Goal: Task Accomplishment & Management: Manage account settings

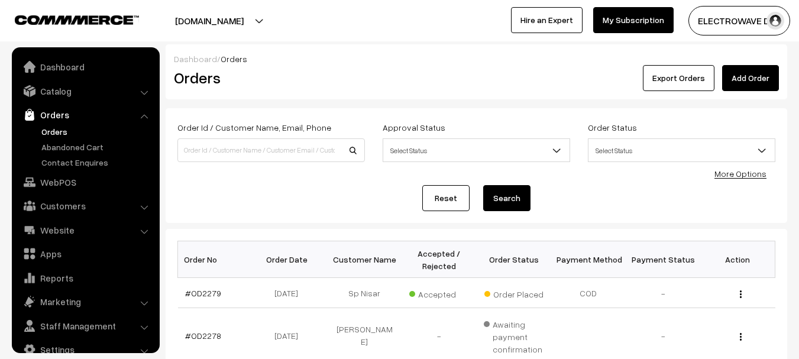
scroll to position [19, 0]
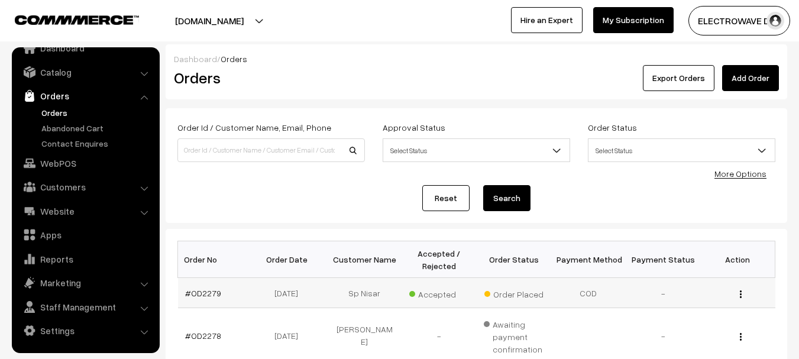
click at [201, 286] on td "#OD2279" at bounding box center [215, 293] width 75 height 30
click at [201, 290] on link "#OD2279" at bounding box center [203, 293] width 36 height 10
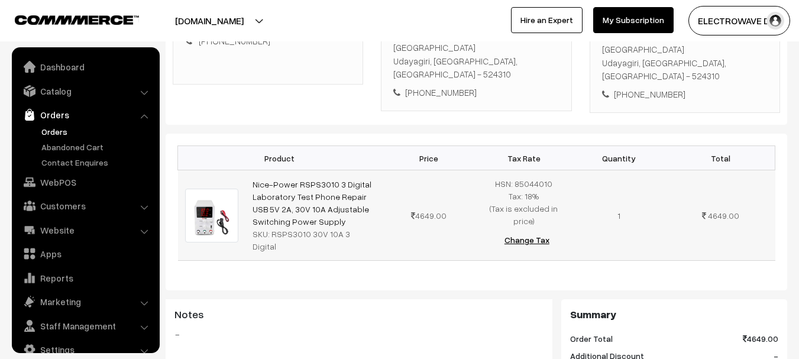
scroll to position [19, 0]
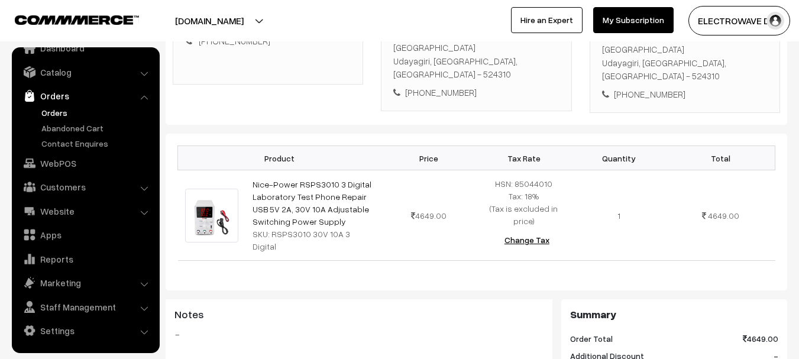
click at [57, 115] on link "Orders" at bounding box center [96, 112] width 117 height 12
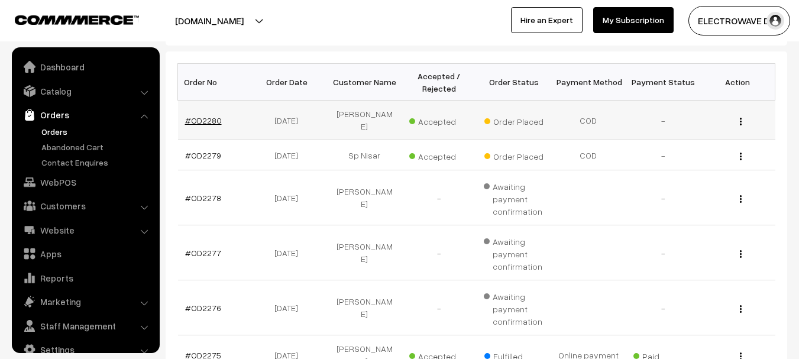
scroll to position [19, 0]
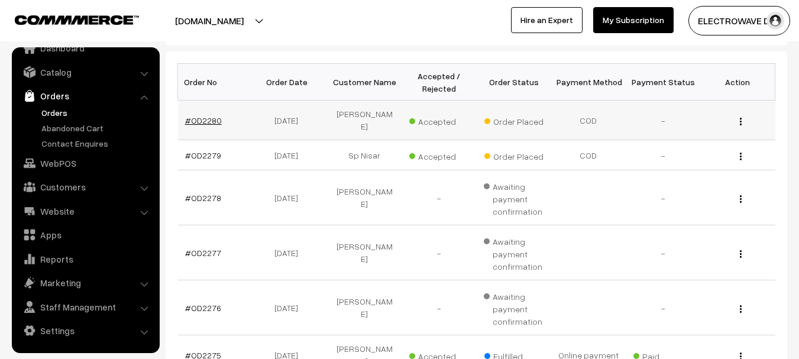
click at [190, 115] on link "#OD2280" at bounding box center [203, 120] width 37 height 10
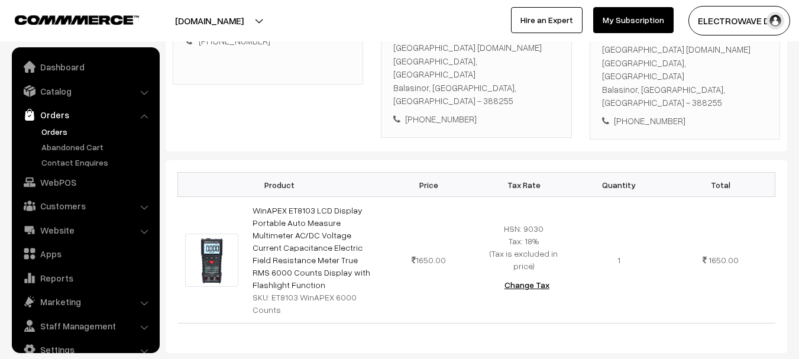
scroll to position [19, 0]
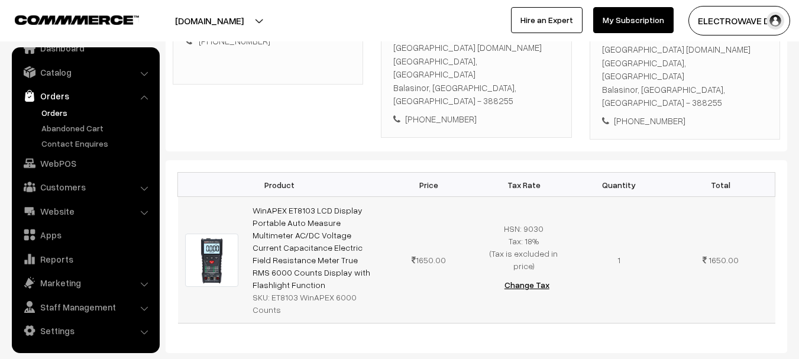
drag, startPoint x: 273, startPoint y: 256, endPoint x: 406, endPoint y: 269, distance: 133.2
click at [344, 283] on td "WinAPEX ET8103 LCD Display Portable Auto Measure Multimeter AC/DC Voltage Curre…" at bounding box center [313, 260] width 136 height 127
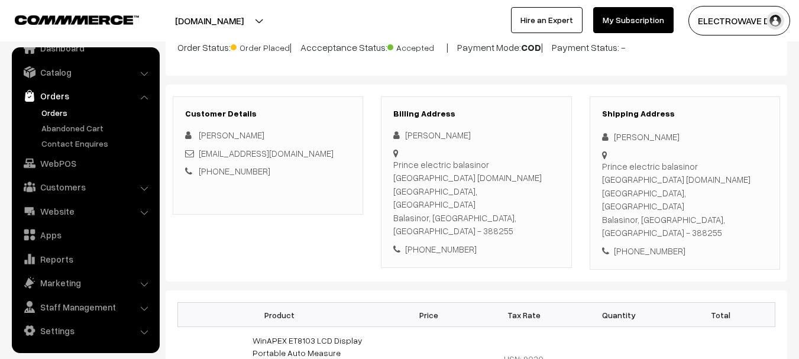
scroll to position [0, 0]
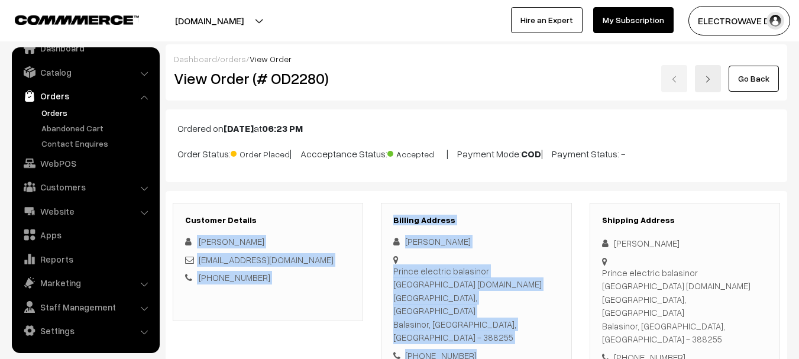
drag, startPoint x: 466, startPoint y: 324, endPoint x: 636, endPoint y: 260, distance: 181.9
click at [348, 193] on div "Customer Details Jivraj Purohit jivrajpurohit0000@gmail.com +91 9512781601 Bill…" at bounding box center [477, 290] width 622 height 198
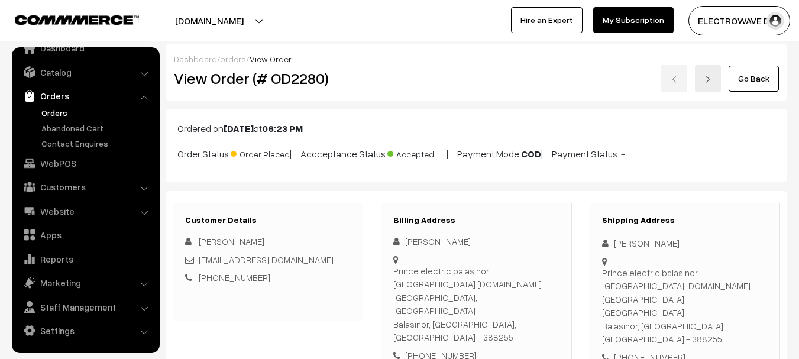
click at [641, 258] on div at bounding box center [685, 300] width 166 height 91
click at [657, 298] on div "Prince electric balasinor virpur road opp.sbi bank, Virpur road Balasinor, Guja…" at bounding box center [685, 306] width 166 height 80
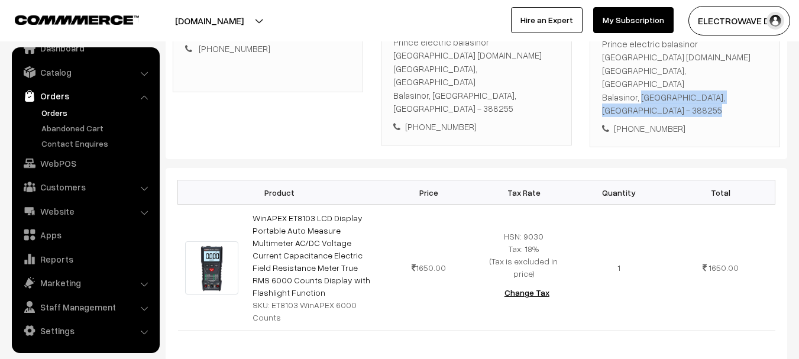
scroll to position [237, 0]
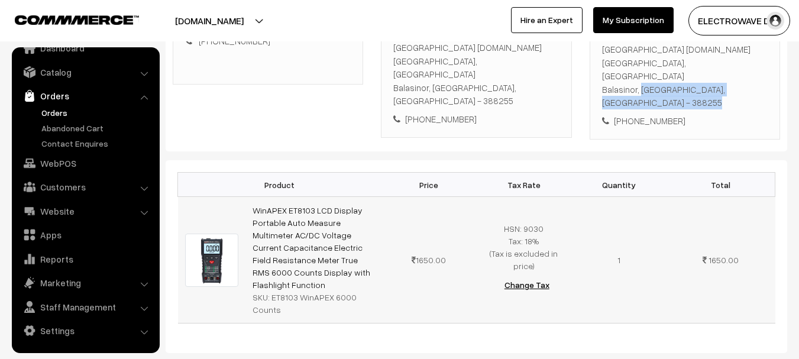
copy div "ET8103 WinAPEX 6000 Counts"
drag, startPoint x: 268, startPoint y: 257, endPoint x: 311, endPoint y: 270, distance: 44.9
click at [311, 291] on div "SKU: ET8103 WinAPEX 6000 Counts" at bounding box center [314, 303] width 122 height 25
click at [57, 109] on link "Orders" at bounding box center [96, 112] width 117 height 12
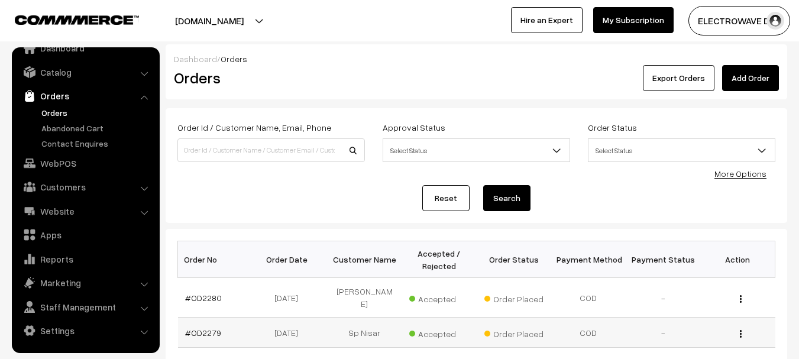
click at [200, 318] on td "#OD2279" at bounding box center [215, 333] width 75 height 30
click at [201, 328] on link "#OD2279" at bounding box center [203, 333] width 36 height 10
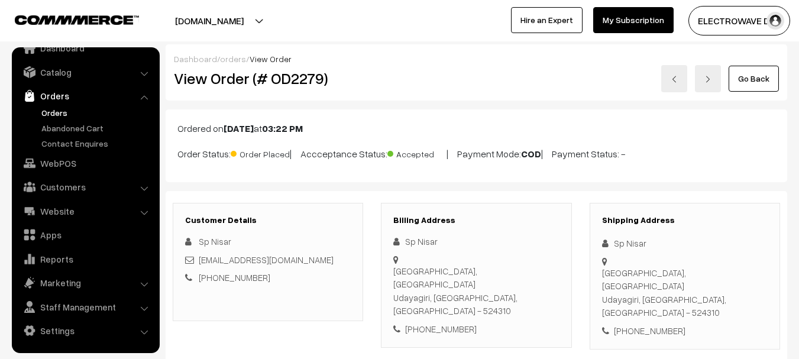
click at [59, 117] on link "Orders" at bounding box center [96, 112] width 117 height 12
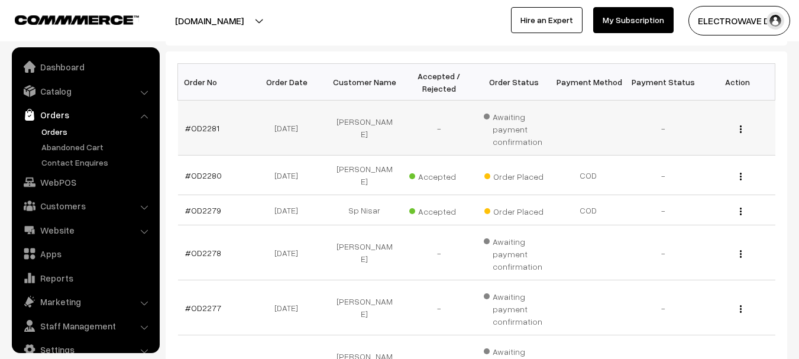
scroll to position [19, 0]
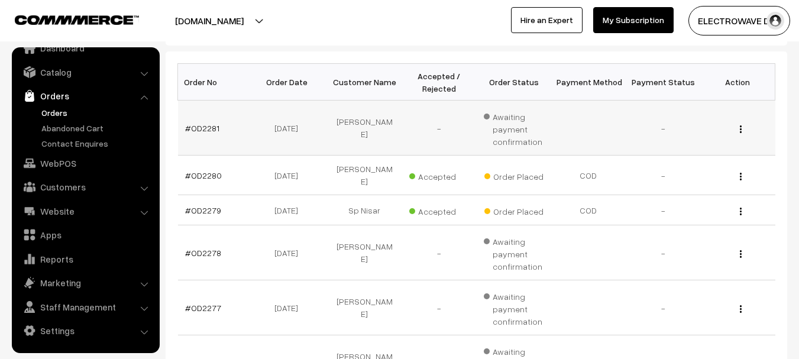
click at [216, 121] on td "#OD2281" at bounding box center [215, 128] width 75 height 55
click at [214, 127] on link "#OD2281" at bounding box center [202, 128] width 34 height 10
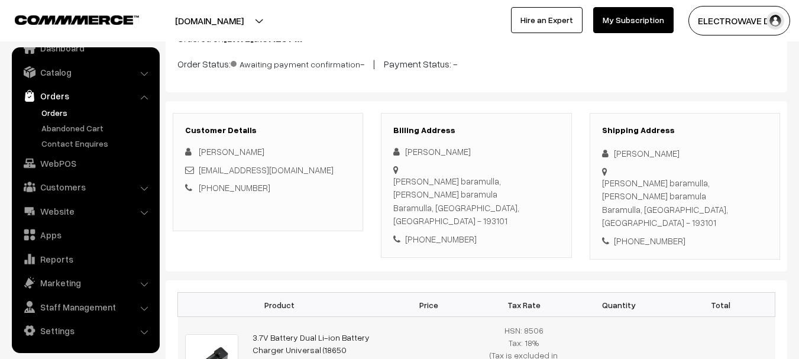
scroll to position [177, 0]
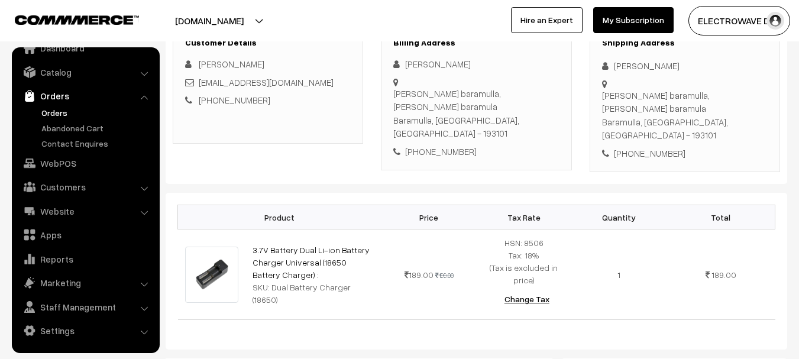
click at [49, 112] on link "Orders" at bounding box center [96, 112] width 117 height 12
